Goal: Task Accomplishment & Management: Complete application form

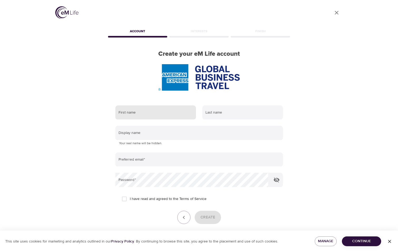
click at [122, 116] on input "text" at bounding box center [156, 112] width 81 height 14
type input "[PERSON_NAME]"
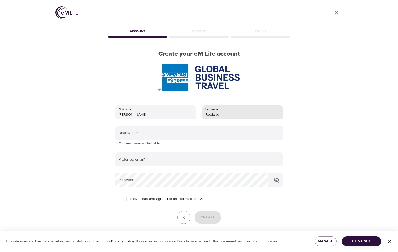
type input "Rooksby"
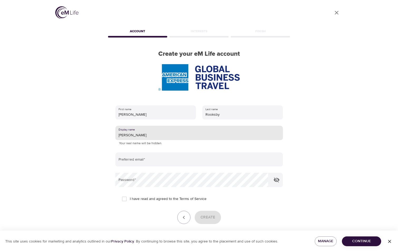
type input "[PERSON_NAME]"
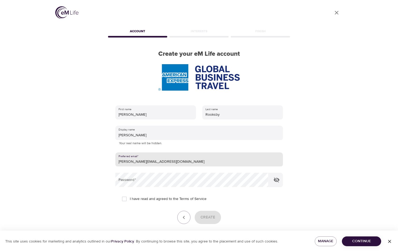
type input "[PERSON_NAME][EMAIL_ADDRESS][DOMAIN_NAME]"
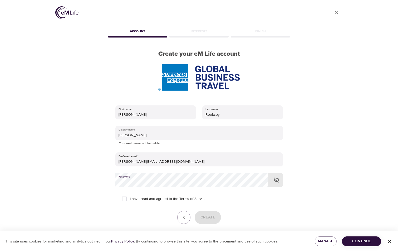
click at [124, 198] on input "I have read and agreed to the Terms of Service" at bounding box center [124, 198] width 11 height 11
checkbox input "true"
click at [209, 216] on span "Create" at bounding box center [208, 217] width 15 height 7
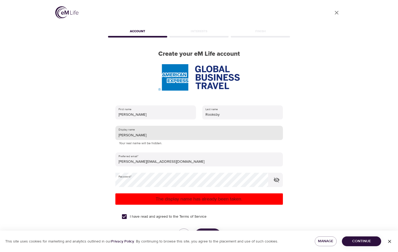
click at [152, 134] on input "[PERSON_NAME]" at bounding box center [200, 133] width 168 height 14
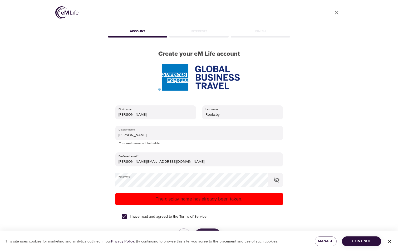
click at [201, 197] on p "The display name has already been taken." at bounding box center [200, 198] width 164 height 7
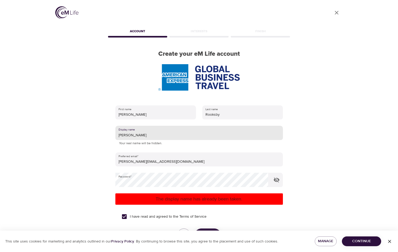
drag, startPoint x: 113, startPoint y: 136, endPoint x: 98, endPoint y: 136, distance: 15.3
click at [98, 136] on div "User Profile Account Interests Finish Create your eM Life account First name [P…" at bounding box center [199, 126] width 301 height 252
drag, startPoint x: 141, startPoint y: 137, endPoint x: 107, endPoint y: 137, distance: 34.3
click at [107, 137] on div "First name [PERSON_NAME] Last name [PERSON_NAME] Display name Megaroo Your real…" at bounding box center [199, 180] width 185 height 167
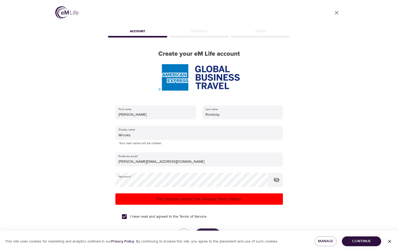
click at [191, 200] on p "The display name has already been taken." at bounding box center [200, 198] width 164 height 7
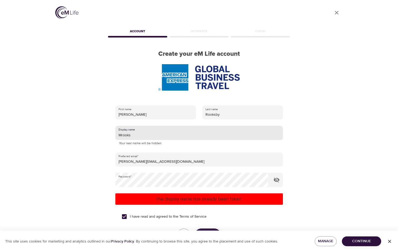
drag, startPoint x: 133, startPoint y: 134, endPoint x: 65, endPoint y: 131, distance: 68.4
click at [65, 131] on div "User Profile Account Interests Finish Create your eM Life account First name [P…" at bounding box center [199, 126] width 301 height 252
type input "Megaroo"
click at [189, 195] on p "The display name has already been taken." at bounding box center [200, 198] width 164 height 7
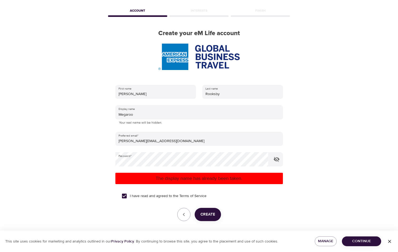
scroll to position [40, 0]
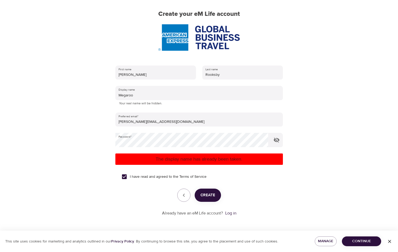
click at [124, 176] on input "I have read and agreed to the Terms of Service" at bounding box center [124, 176] width 11 height 11
checkbox input "true"
click at [208, 195] on span "Create" at bounding box center [208, 194] width 15 height 7
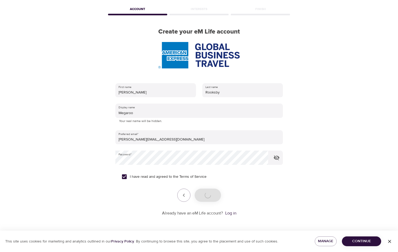
scroll to position [22, 0]
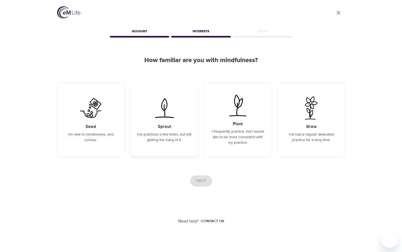
click at [163, 108] on img at bounding box center [164, 107] width 27 height 23
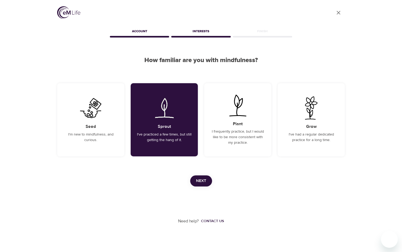
click at [205, 179] on span "Next" at bounding box center [201, 180] width 10 height 7
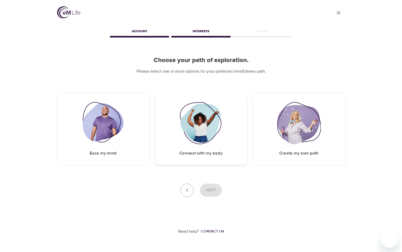
click at [210, 114] on img at bounding box center [201, 123] width 43 height 42
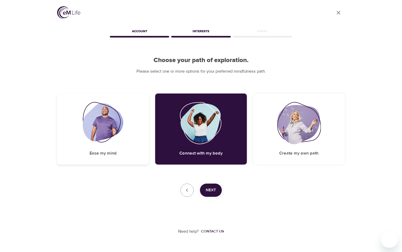
click at [96, 126] on img at bounding box center [103, 123] width 41 height 42
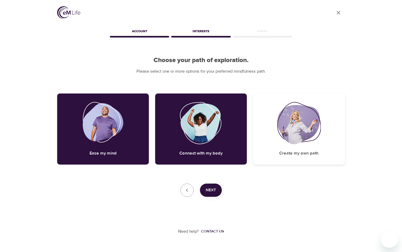
click at [305, 129] on img at bounding box center [299, 123] width 44 height 42
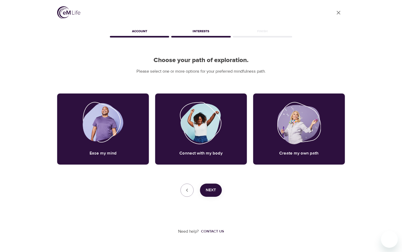
click at [207, 190] on span "Next" at bounding box center [211, 189] width 10 height 7
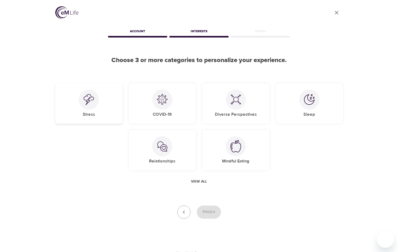
click at [70, 104] on div "Stress" at bounding box center [88, 103] width 67 height 40
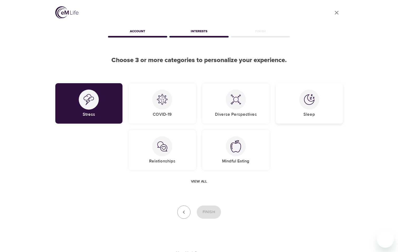
click at [307, 114] on h5 "Sleep" at bounding box center [310, 115] width 12 height 6
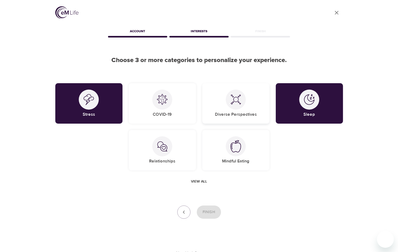
click at [241, 110] on div "Diverse Perspectives" at bounding box center [236, 103] width 67 height 40
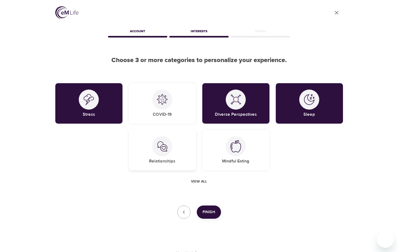
click at [167, 149] on img at bounding box center [162, 146] width 11 height 11
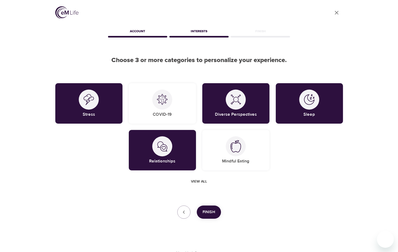
click at [210, 215] on span "Finish" at bounding box center [209, 211] width 13 height 7
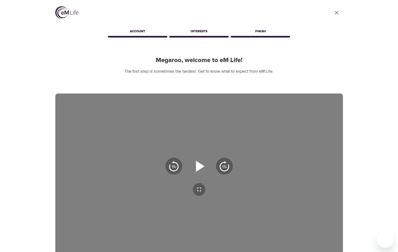
click at [200, 167] on icon "button" at bounding box center [200, 165] width 9 height 11
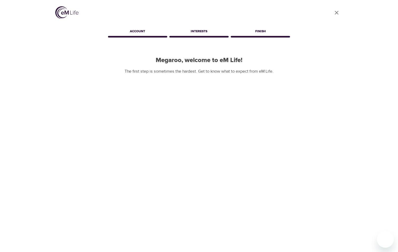
click at [135, 31] on div "Account" at bounding box center [137, 32] width 61 height 11
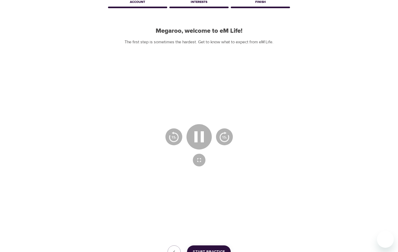
scroll to position [74, 0]
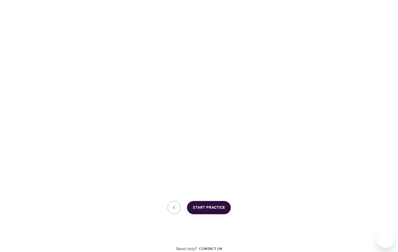
click at [223, 209] on span "Start Practice" at bounding box center [209, 207] width 32 height 7
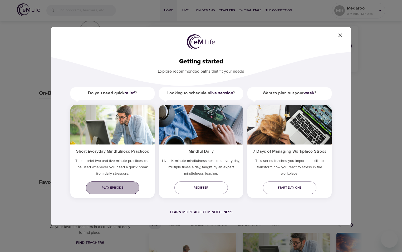
click at [114, 187] on span "Play episode" at bounding box center [112, 188] width 45 height 6
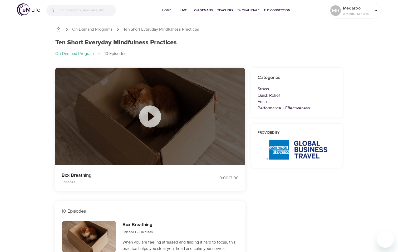
click at [149, 114] on icon at bounding box center [150, 116] width 26 height 26
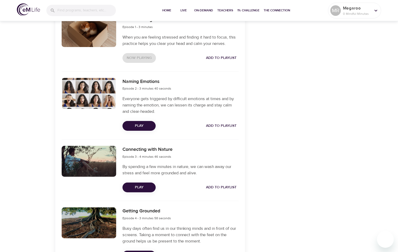
scroll to position [158, 0]
